Goal: Task Accomplishment & Management: Use online tool/utility

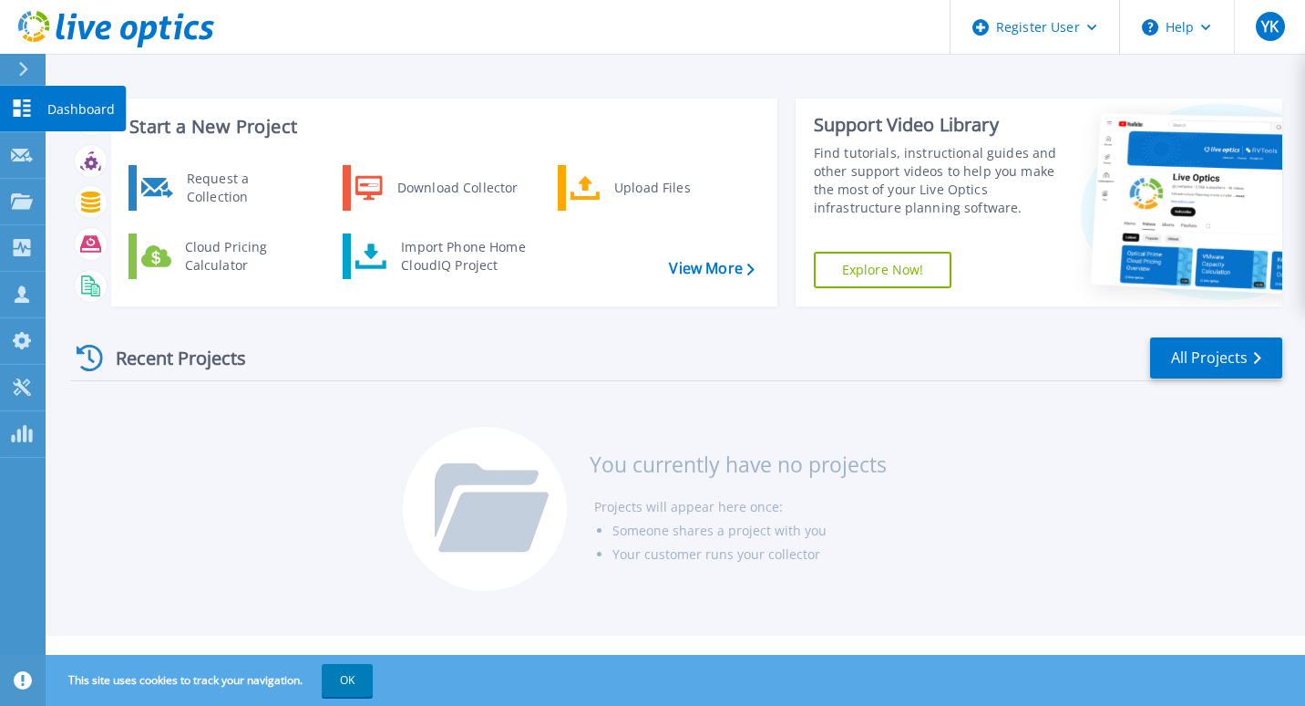
click at [26, 101] on icon at bounding box center [22, 107] width 17 height 17
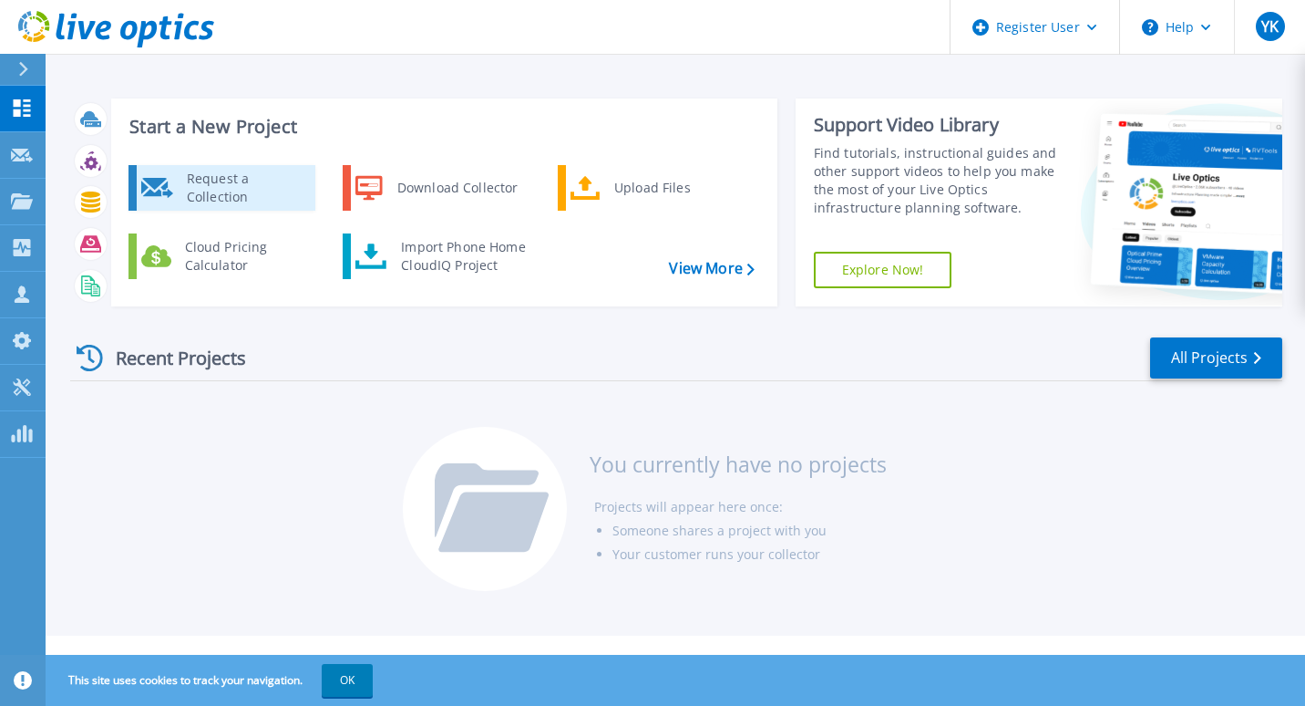
click at [218, 172] on div "Request a Collection" at bounding box center [244, 188] width 133 height 36
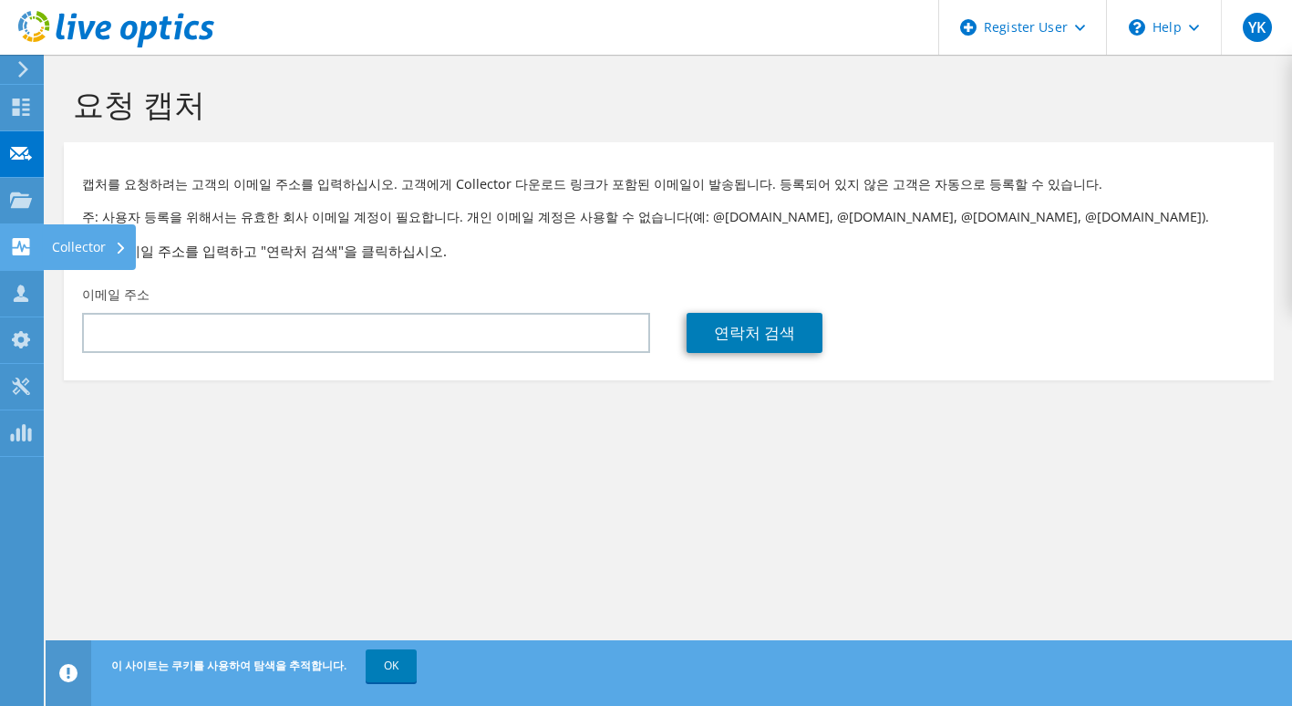
click at [14, 240] on use at bounding box center [21, 246] width 17 height 17
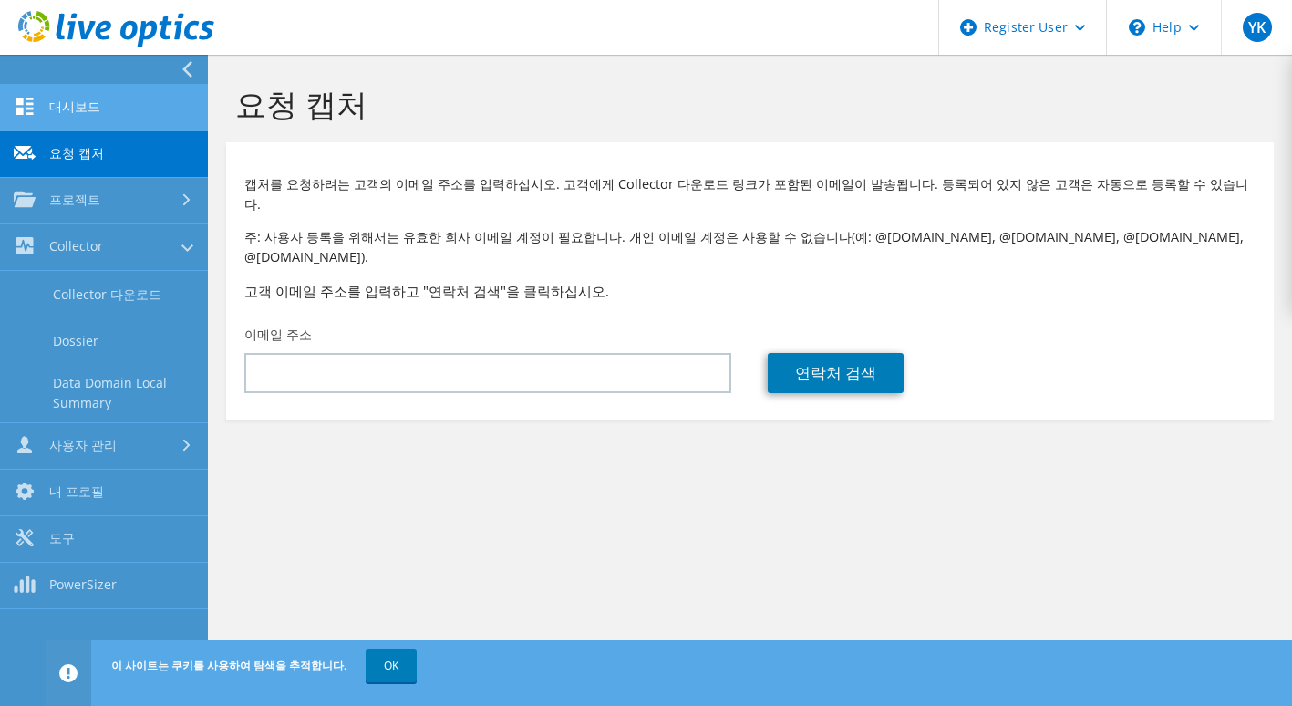
click at [86, 107] on link "대시보드" at bounding box center [104, 108] width 208 height 46
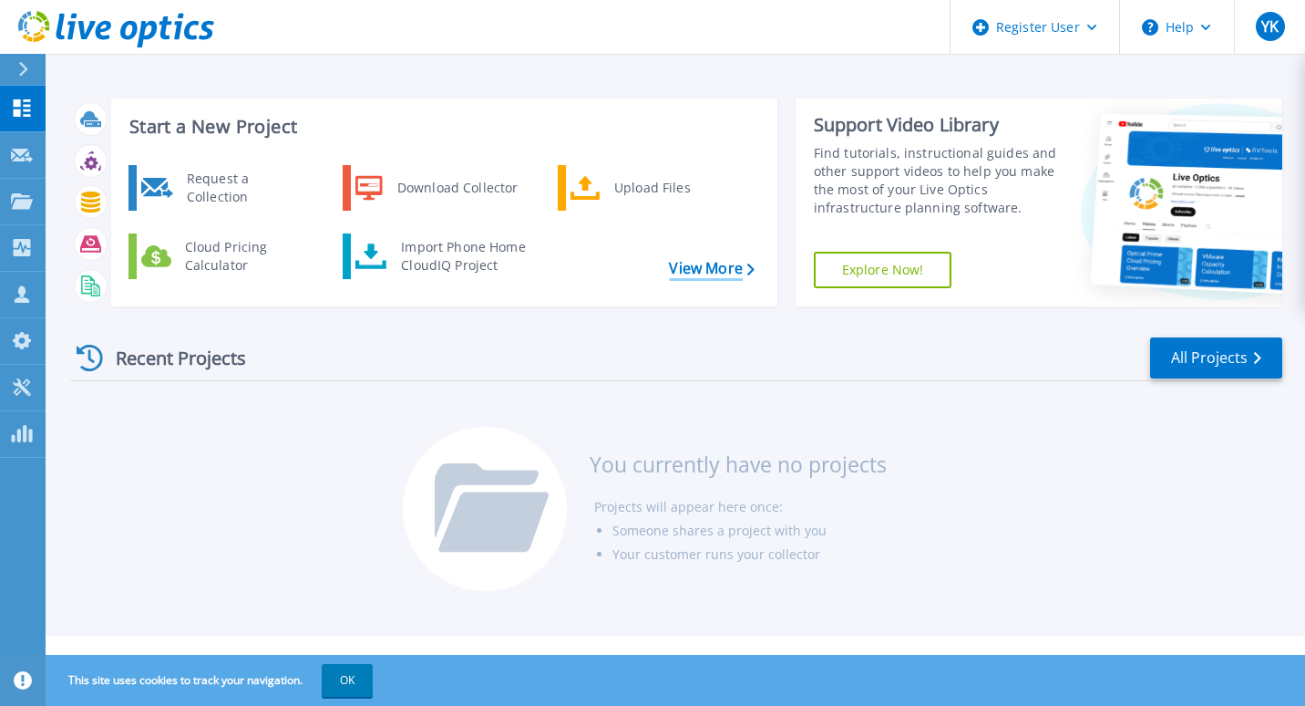
click at [743, 274] on link "View More" at bounding box center [711, 268] width 85 height 17
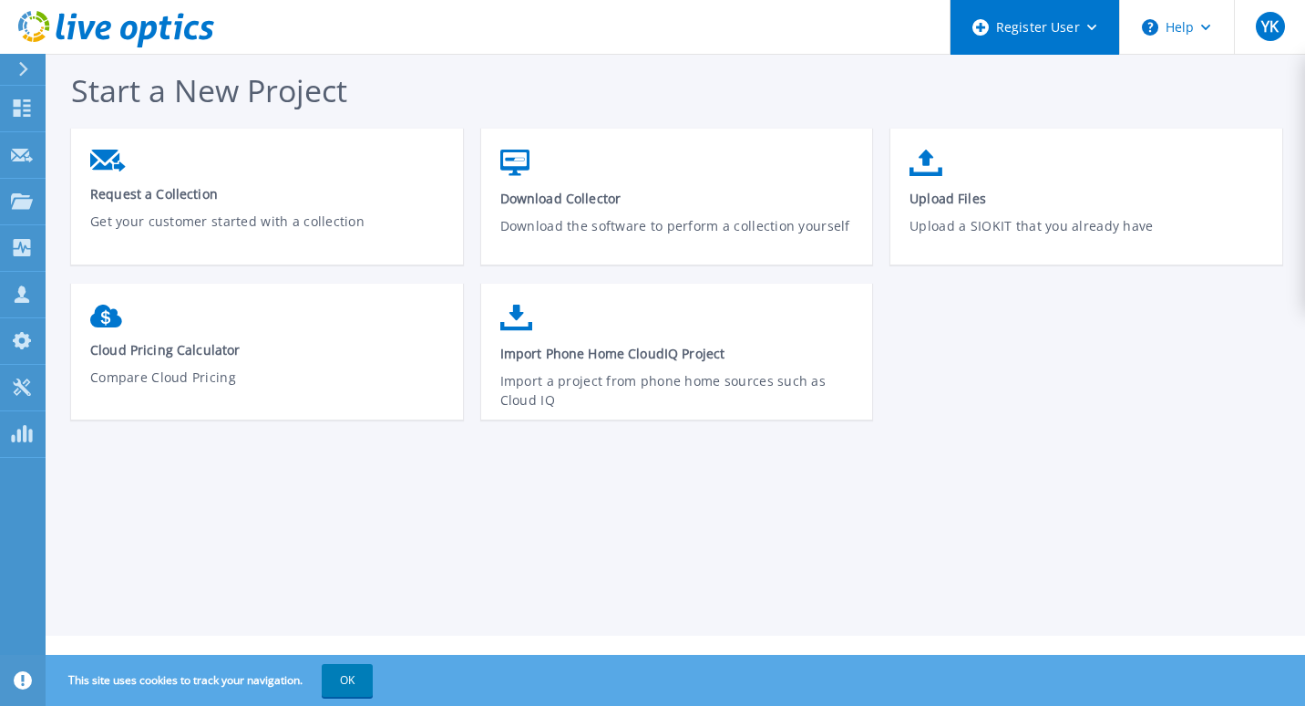
click at [1088, 34] on div "Register User" at bounding box center [1035, 27] width 169 height 55
click at [12, 73] on button at bounding box center [23, 70] width 46 height 32
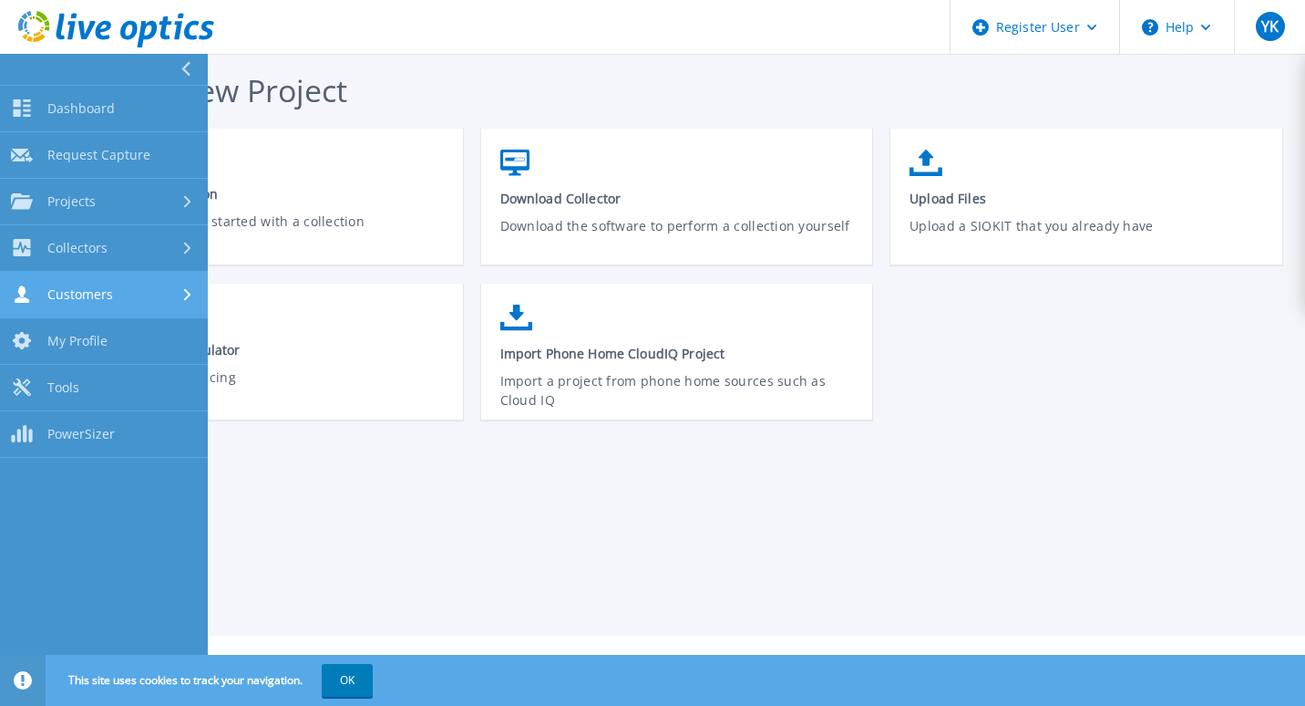
click at [40, 302] on div "Customers" at bounding box center [62, 293] width 102 height 17
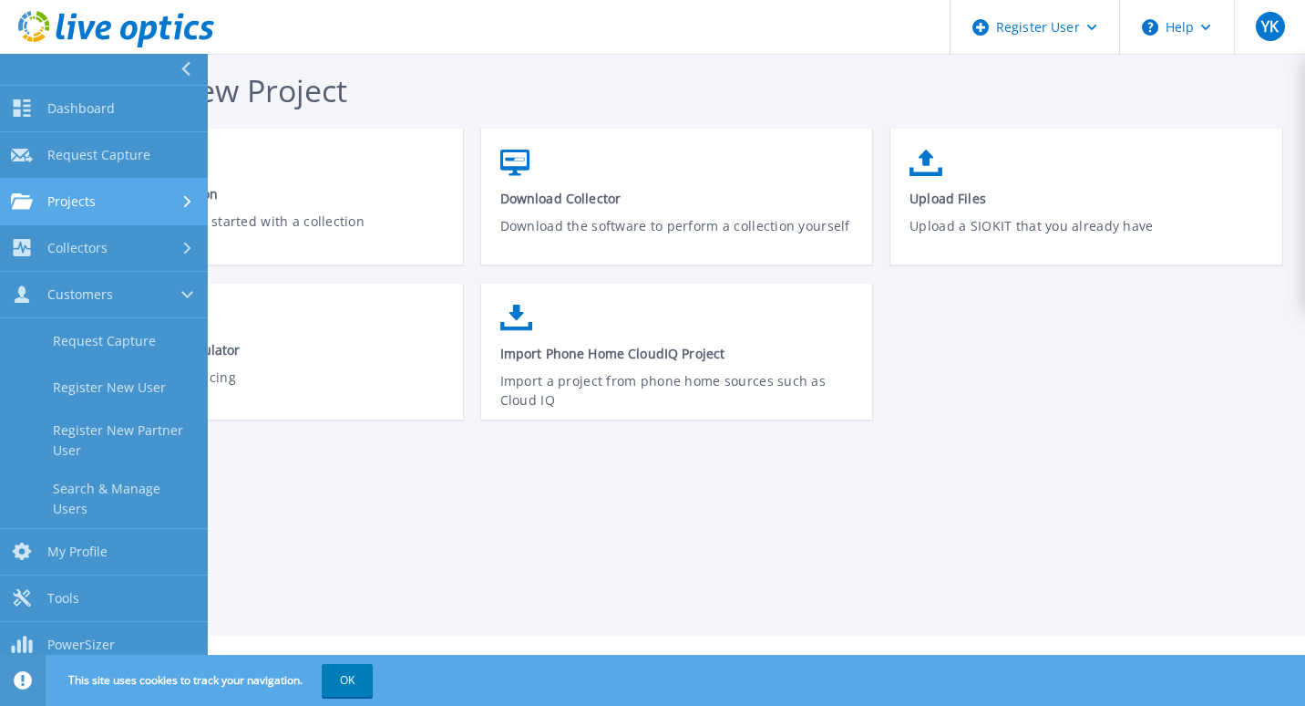
click at [91, 199] on span "Projects" at bounding box center [71, 201] width 48 height 16
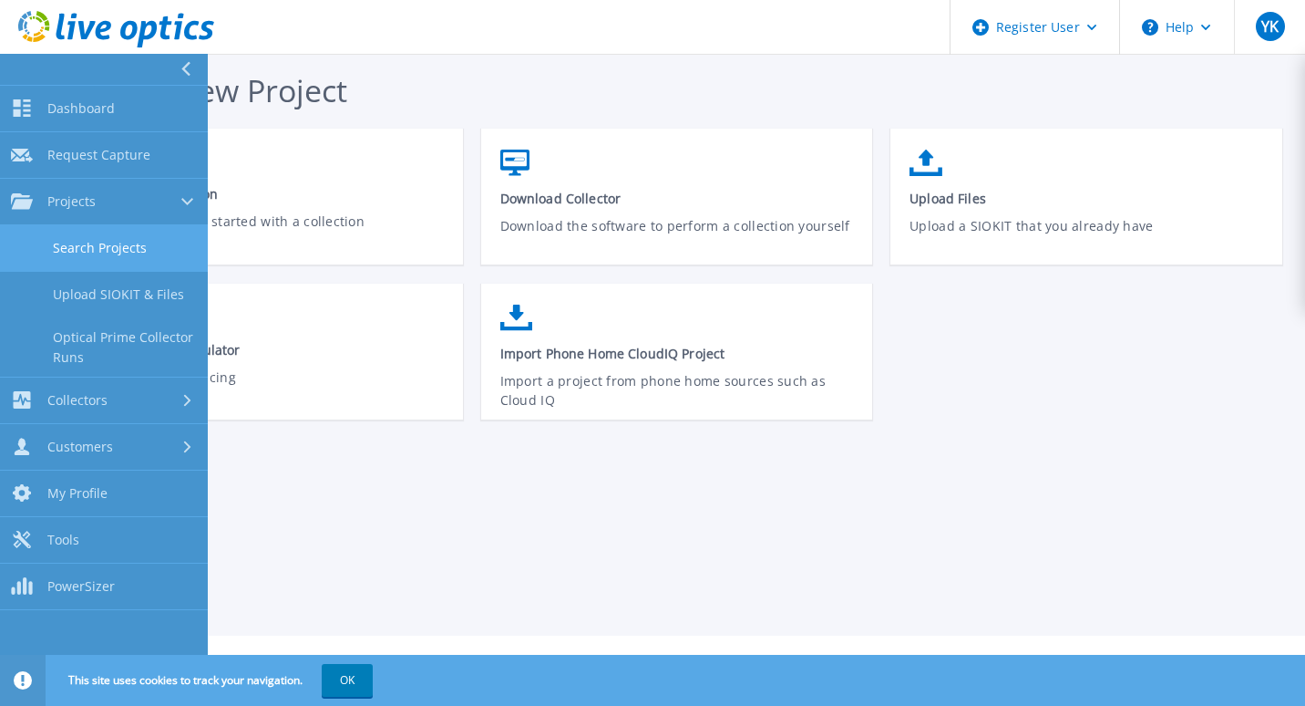
click at [111, 242] on link "Search Projects" at bounding box center [104, 248] width 208 height 46
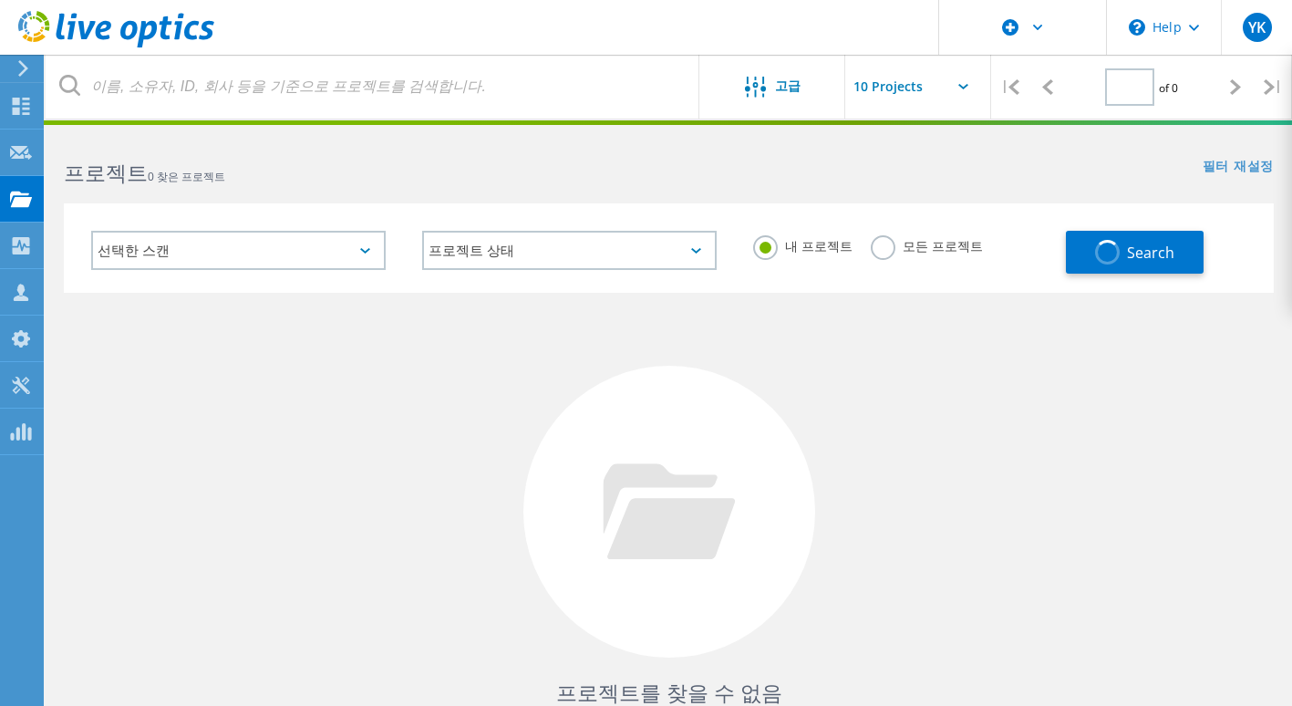
type input "1"
